Goal: Complete application form

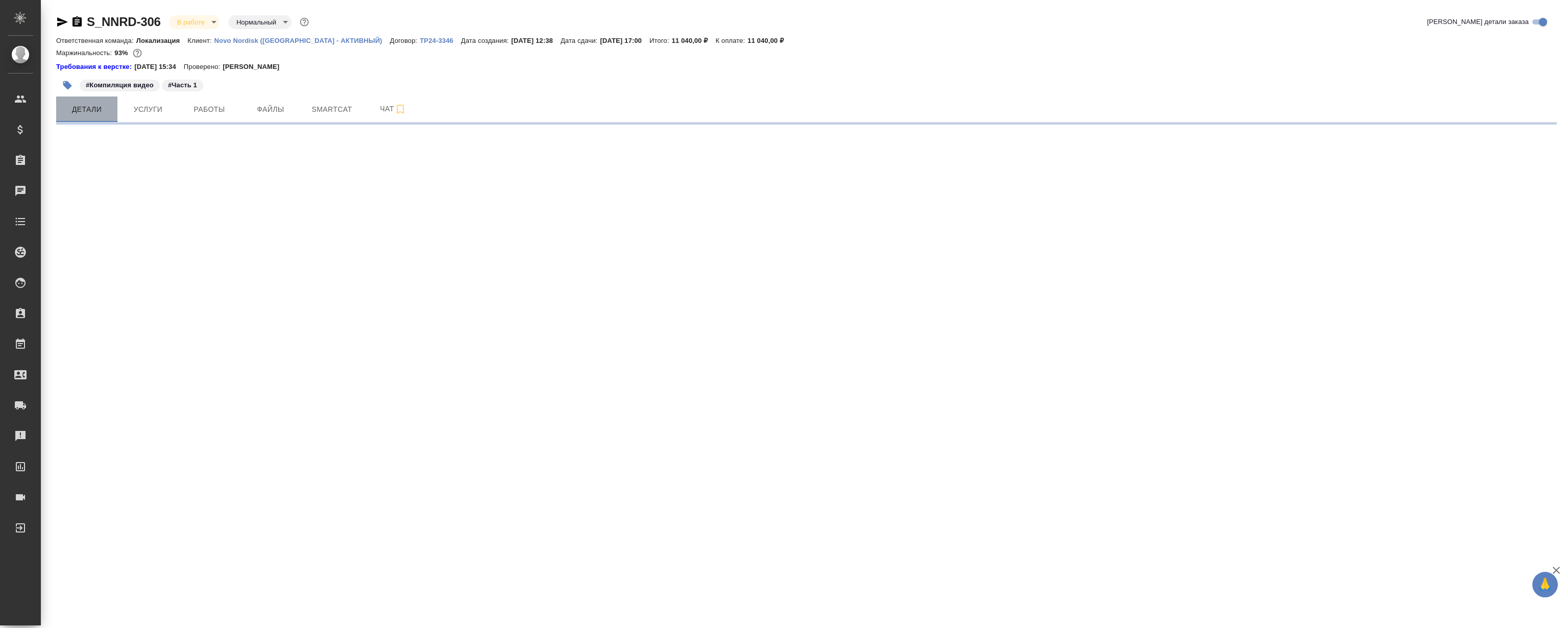
click at [79, 113] on span "Детали" at bounding box center [86, 109] width 49 height 13
select select "RU"
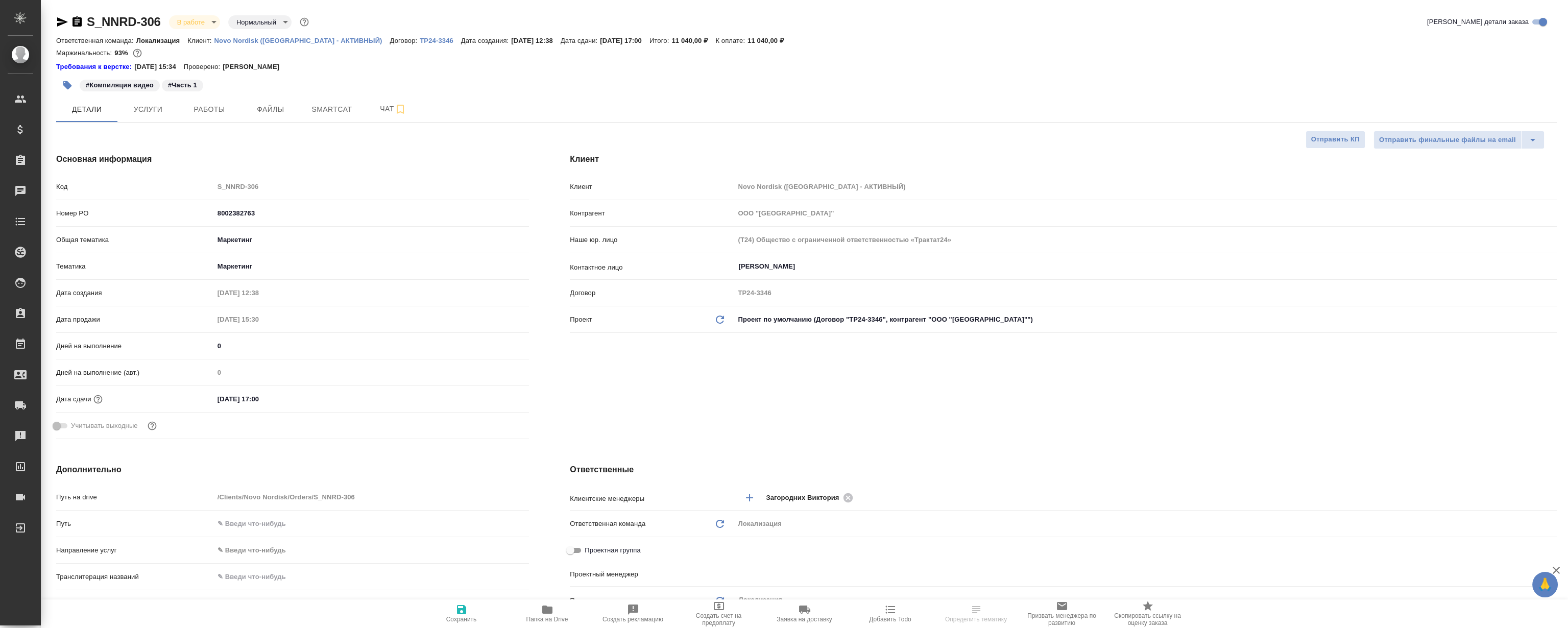
type textarea "x"
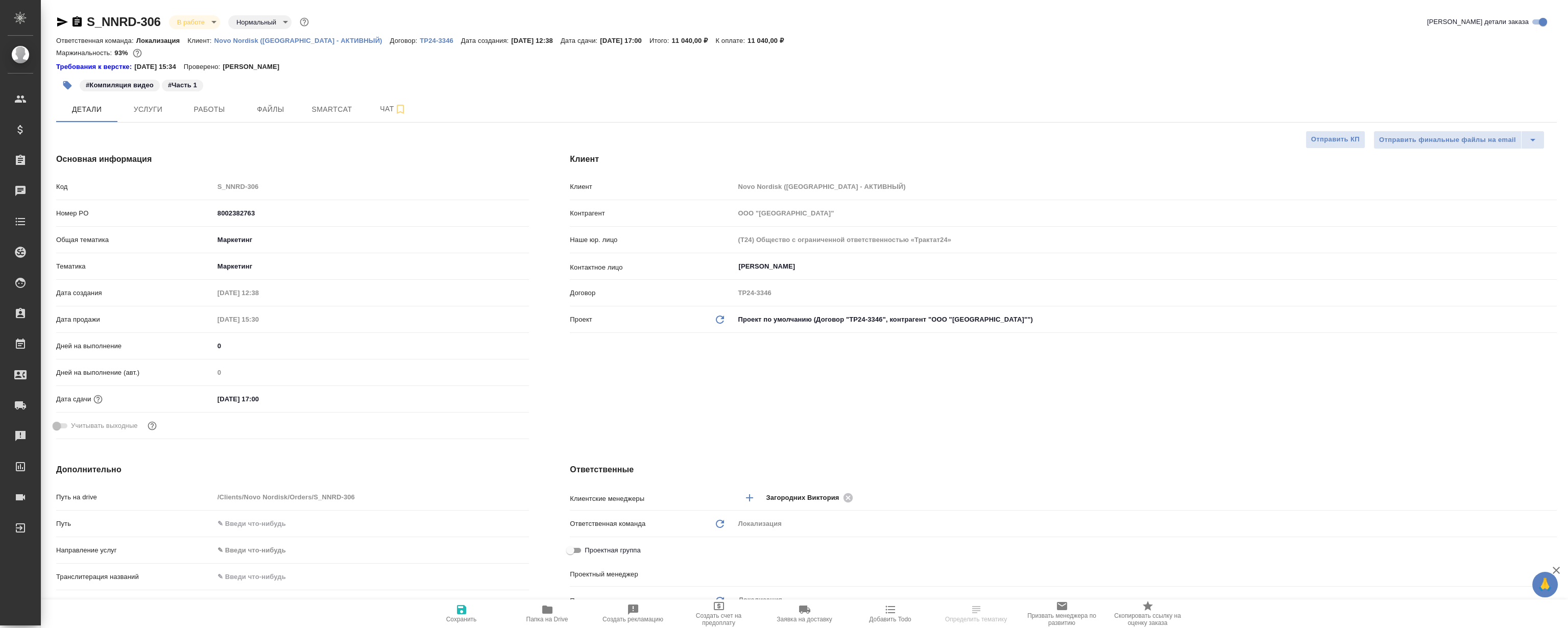
type textarea "x"
type input "[PERSON_NAME]"
type input "[PERSON_NAME]pereverzeva"
type textarea "x"
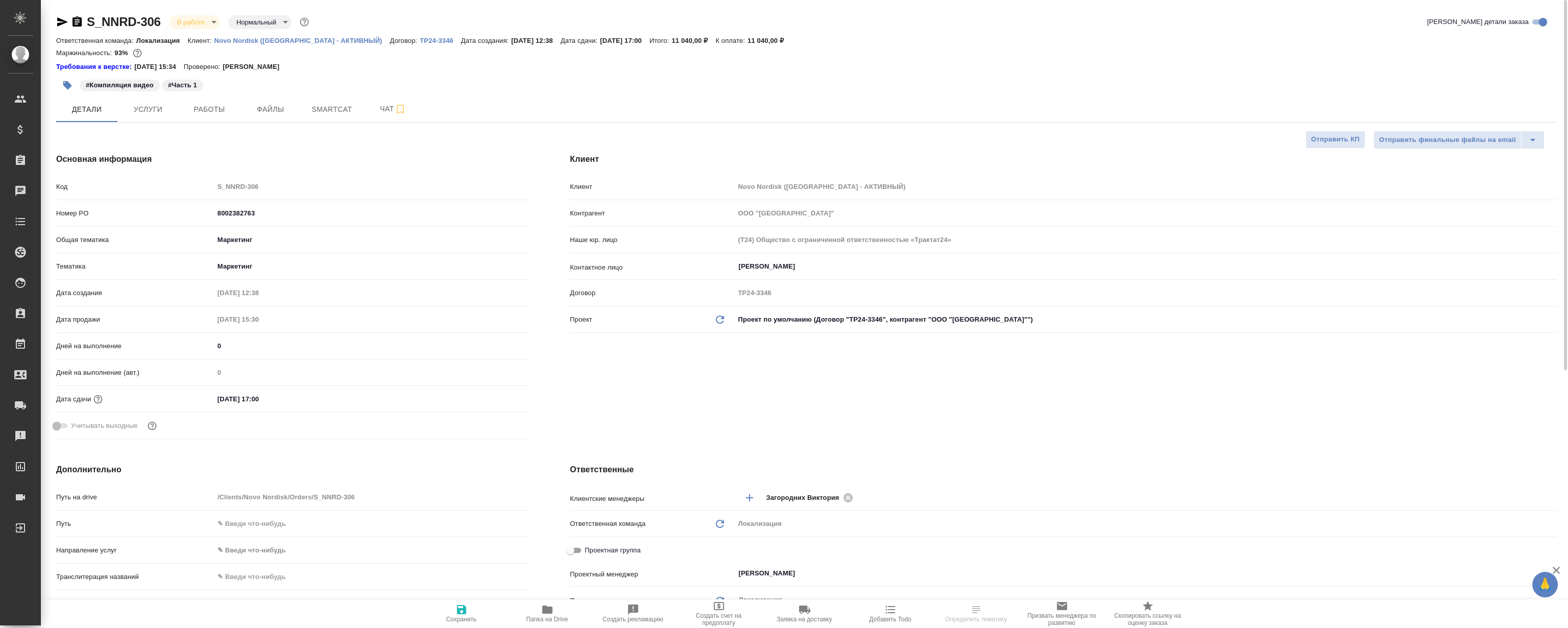
type textarea "x"
select select "RU"
type textarea "x"
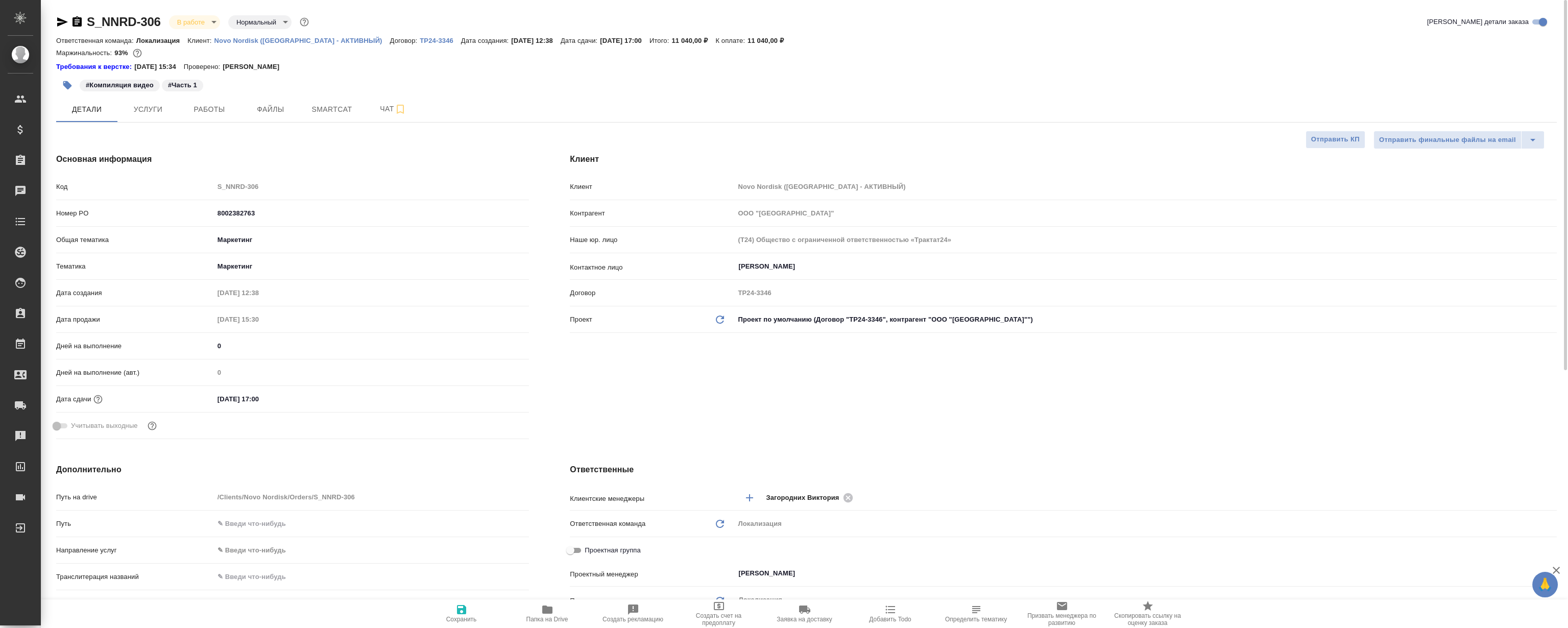
type textarea "x"
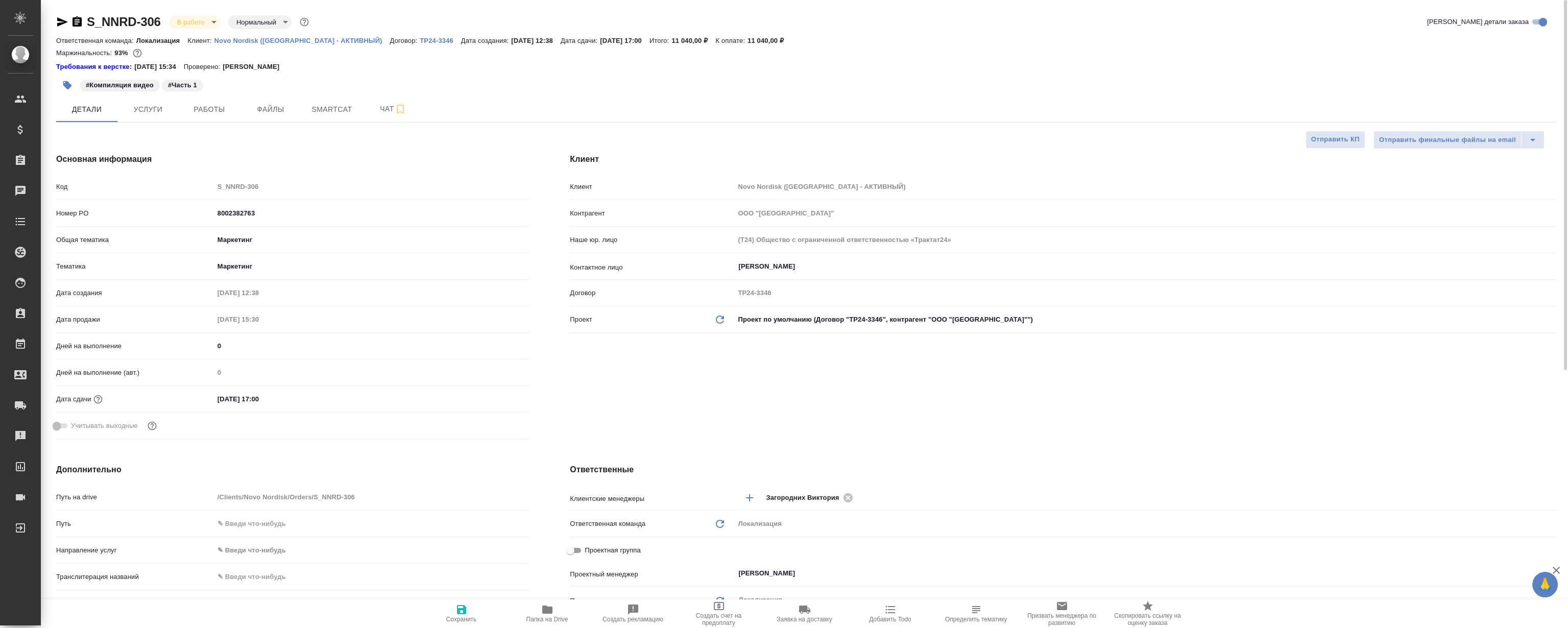
type textarea "x"
